Goal: Information Seeking & Learning: Understand process/instructions

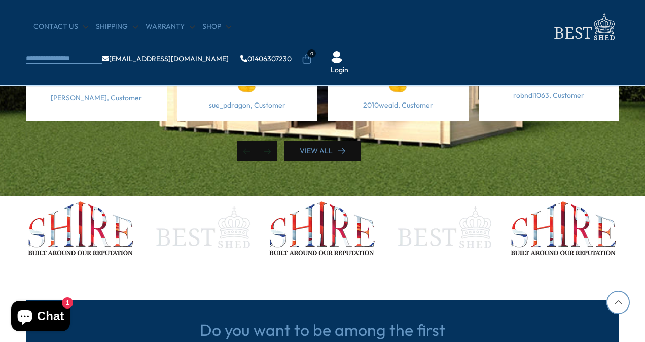
scroll to position [3266, 0]
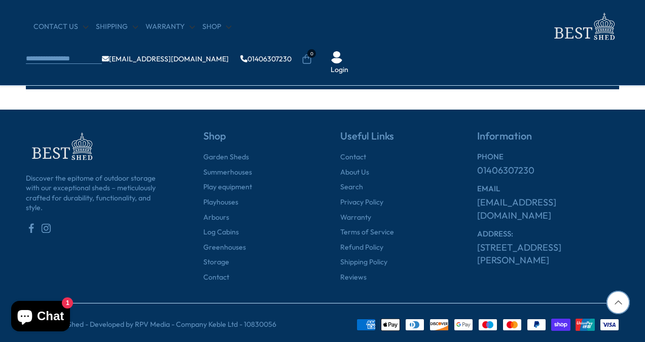
drag, startPoint x: 361, startPoint y: 200, endPoint x: 362, endPoint y: 208, distance: 8.1
click at [361, 200] on link "Privacy Policy" at bounding box center [361, 202] width 43 height 10
click at [367, 242] on link "Refund Policy" at bounding box center [361, 247] width 43 height 10
click at [368, 257] on link "Shipping Policy" at bounding box center [363, 262] width 47 height 10
drag, startPoint x: 49, startPoint y: 311, endPoint x: 76, endPoint y: 260, distance: 57.1
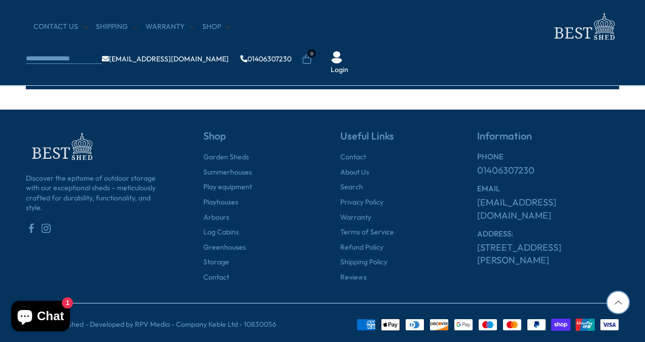
drag, startPoint x: 210, startPoint y: 319, endPoint x: 256, endPoint y: 319, distance: 46.6
click at [256, 319] on p "© 2025 Best Shed - Developed by RPV Media - Company Keble Ltd - 10830056" at bounding box center [151, 324] width 250 height 10
click at [120, 243] on div "Discover the epitome of outdoor storage with our exceptional sheds – meticulous…" at bounding box center [97, 206] width 142 height 152
